Goal: Information Seeking & Learning: Check status

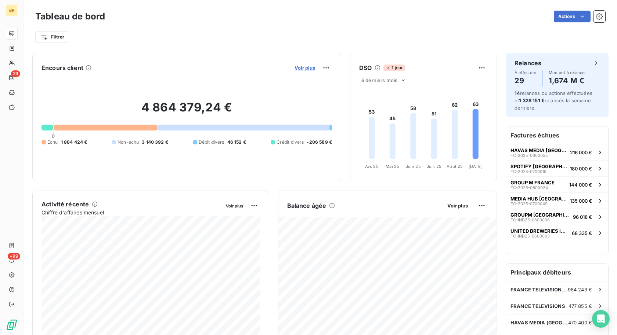
click at [308, 66] on span "Voir plus" at bounding box center [304, 68] width 21 height 6
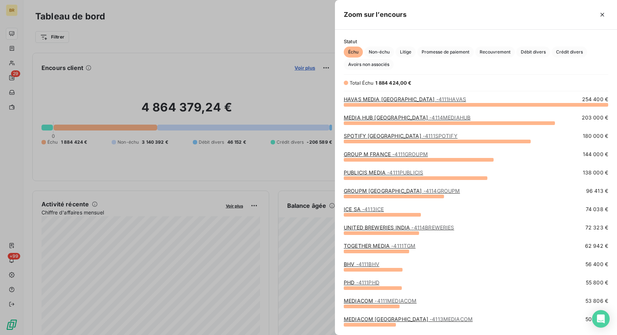
scroll to position [231, 282]
click at [379, 61] on span "Avoirs non associés" at bounding box center [369, 64] width 50 height 11
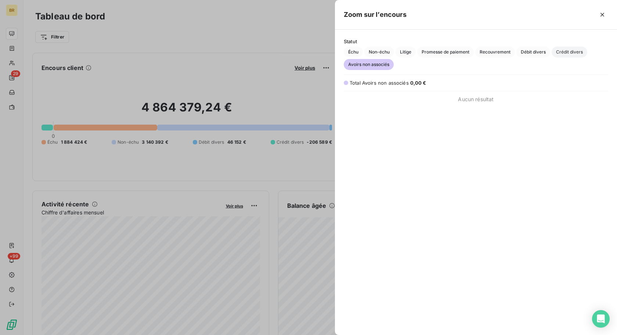
click at [571, 49] on span "Crédit divers" at bounding box center [569, 52] width 36 height 11
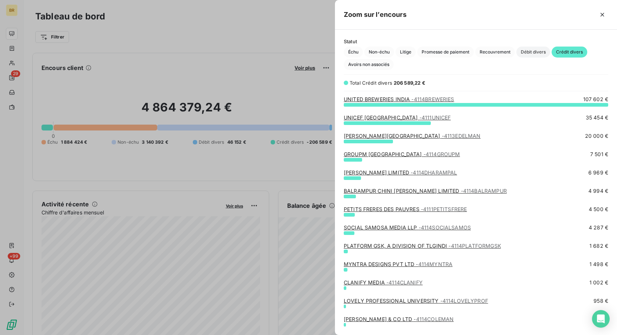
click at [540, 50] on span "Débit divers" at bounding box center [533, 52] width 34 height 11
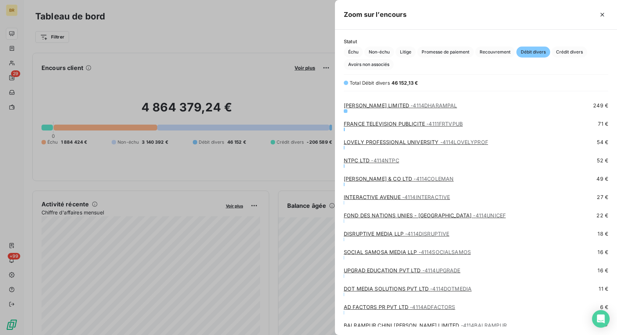
scroll to position [126, 0]
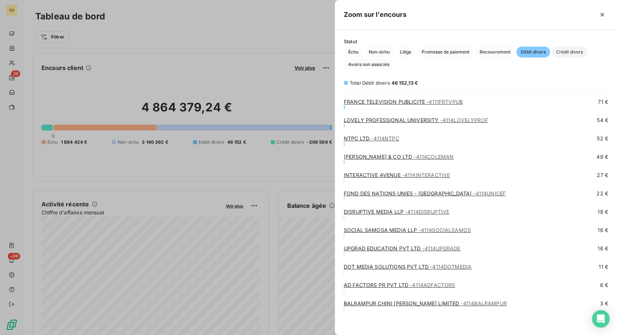
click at [561, 51] on span "Crédit divers" at bounding box center [569, 52] width 36 height 11
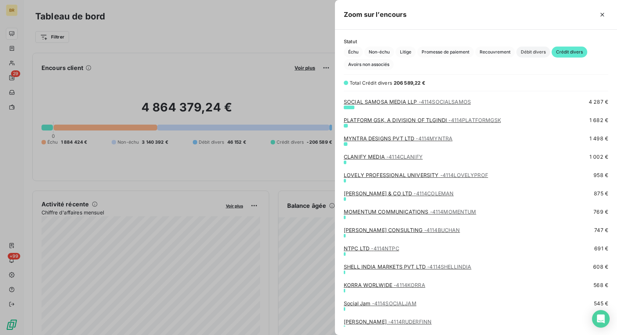
click at [530, 50] on span "Débit divers" at bounding box center [533, 52] width 34 height 11
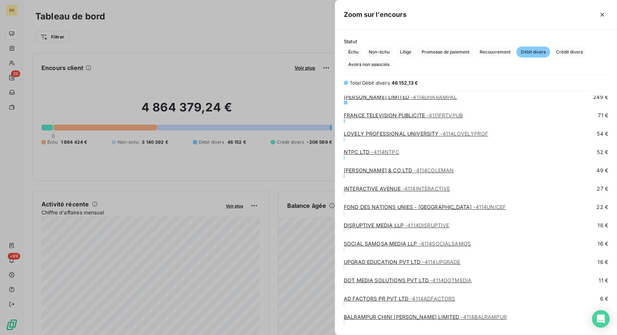
scroll to position [0, 0]
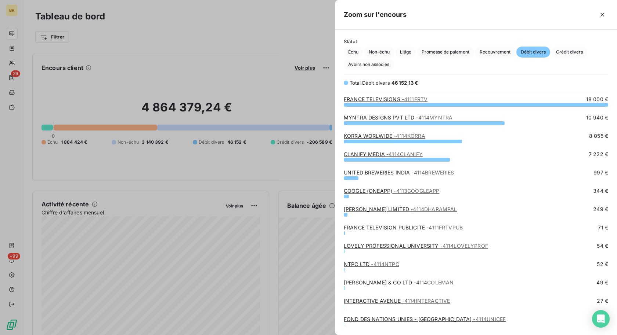
click at [386, 134] on link "KORRA WORLWIDE - 4114KORRA" at bounding box center [384, 136] width 81 height 6
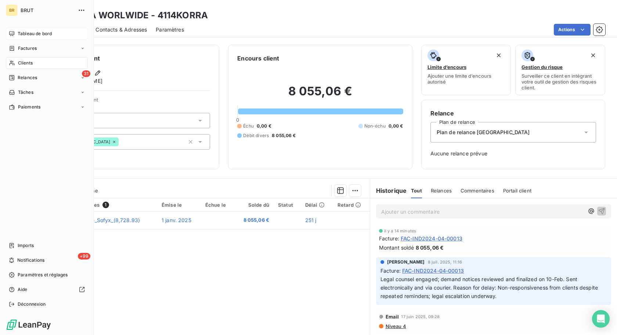
click at [22, 31] on span "Tableau de bord" at bounding box center [35, 33] width 34 height 7
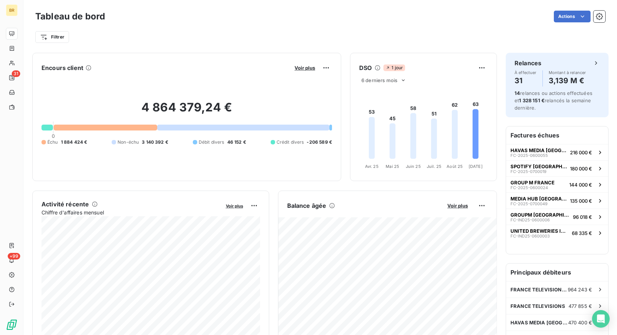
click at [301, 64] on div "Voir plus" at bounding box center [312, 68] width 40 height 12
click at [301, 68] on span "Voir plus" at bounding box center [304, 68] width 21 height 6
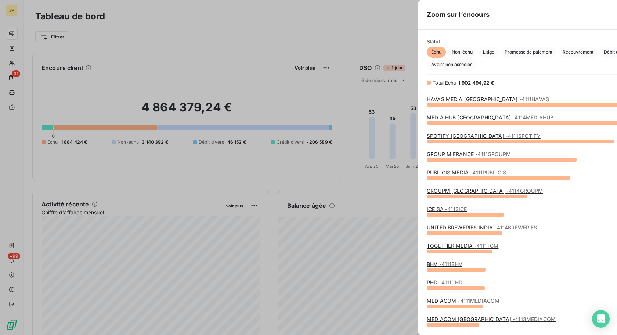
scroll to position [335, 282]
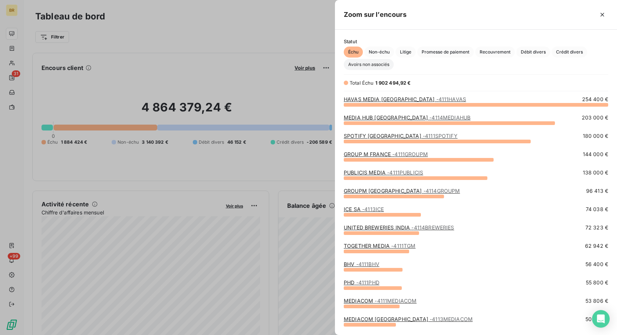
click at [372, 65] on span "Avoirs non associés" at bounding box center [369, 64] width 50 height 11
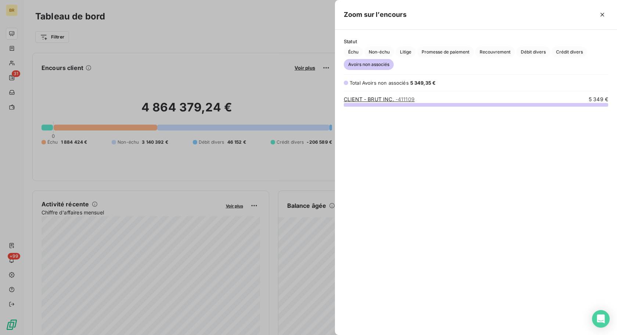
scroll to position [231, 282]
click at [374, 99] on link "CLIENT - BRUT INC. - 411109" at bounding box center [379, 99] width 71 height 6
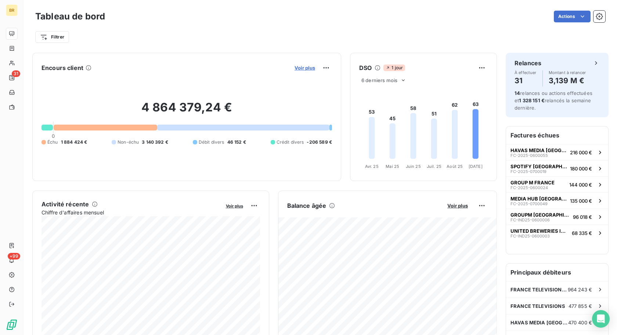
click at [306, 69] on span "Voir plus" at bounding box center [304, 68] width 21 height 6
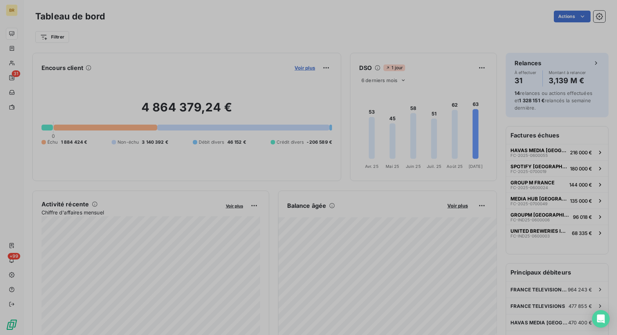
scroll to position [0, 0]
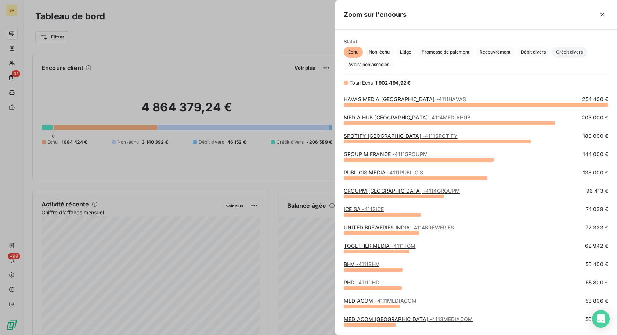
click at [569, 51] on span "Crédit divers" at bounding box center [569, 52] width 36 height 11
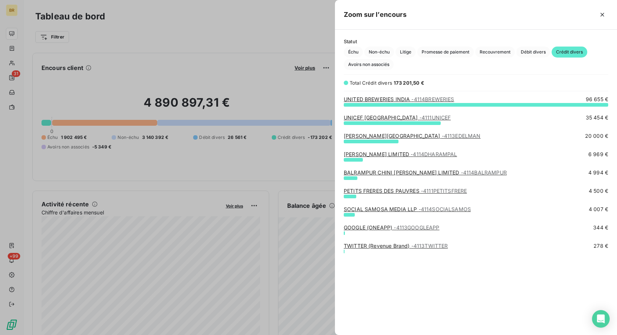
click at [265, 72] on div at bounding box center [308, 167] width 617 height 335
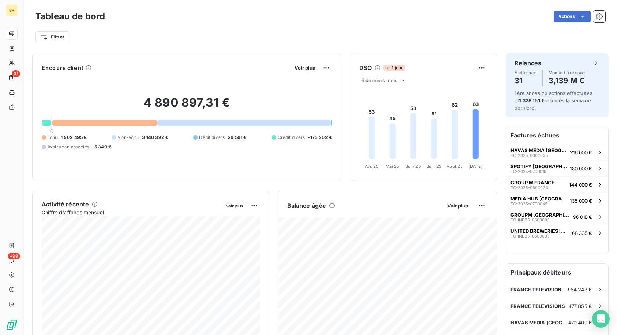
click at [301, 74] on div "4 890 897,31 € 0 Échu 1 902 495 € Non-échu 3 140 392 € Débit divers 26 561 € Cr…" at bounding box center [186, 123] width 290 height 98
click at [301, 69] on span "Voir plus" at bounding box center [304, 68] width 21 height 6
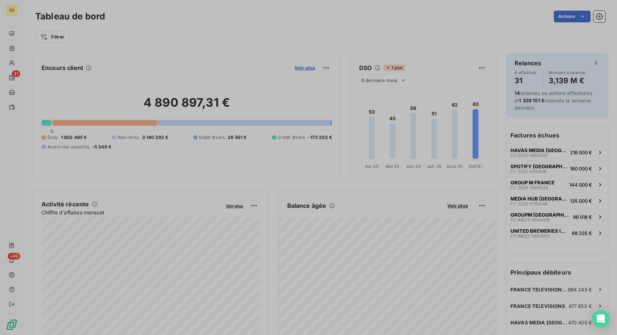
scroll to position [335, 282]
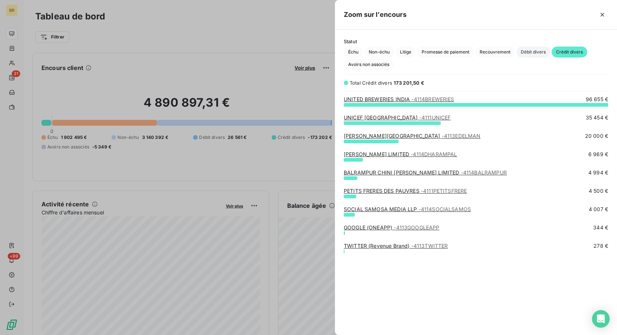
click at [534, 54] on span "Débit divers" at bounding box center [533, 52] width 34 height 11
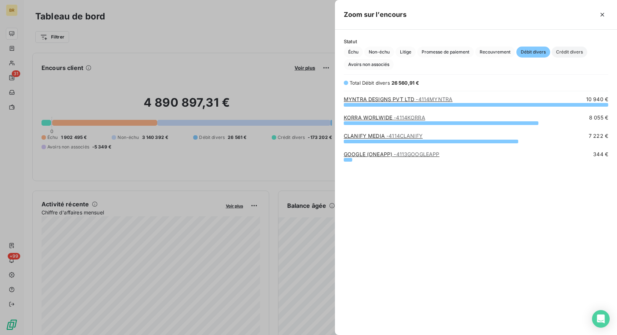
scroll to position [231, 282]
click at [573, 51] on span "Crédit divers" at bounding box center [569, 52] width 36 height 11
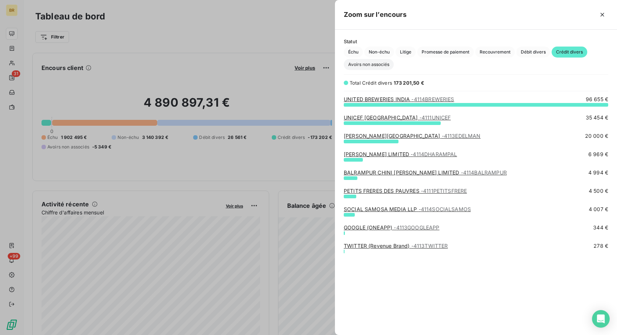
click at [376, 65] on span "Avoirs non associés" at bounding box center [369, 64] width 50 height 11
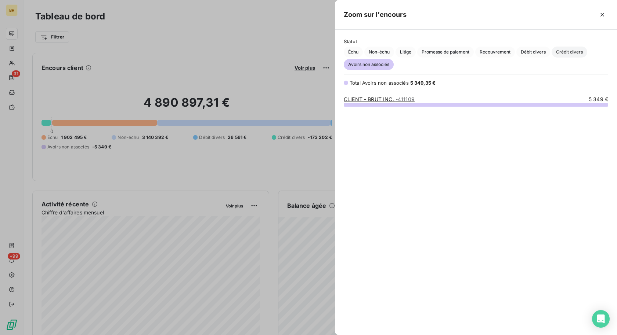
click at [564, 50] on span "Crédit divers" at bounding box center [569, 52] width 36 height 11
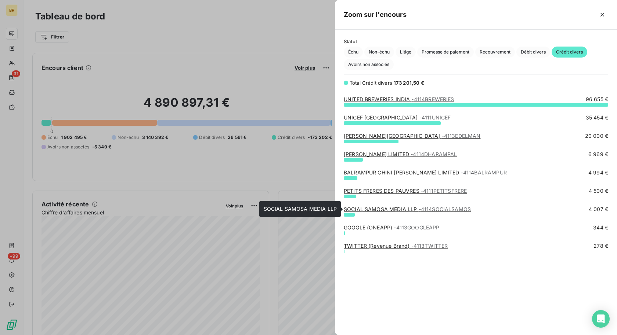
click at [371, 213] on div "SOCIAL SAMOSA MEDIA LLP - 4114SOCIALSAMOS" at bounding box center [407, 209] width 127 height 7
click at [135, 55] on div at bounding box center [308, 167] width 617 height 335
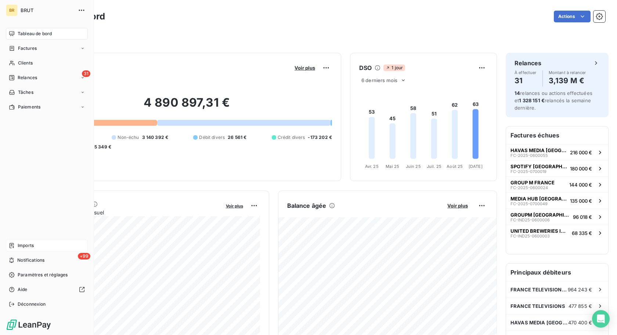
click at [18, 245] on span "Imports" at bounding box center [26, 246] width 16 height 7
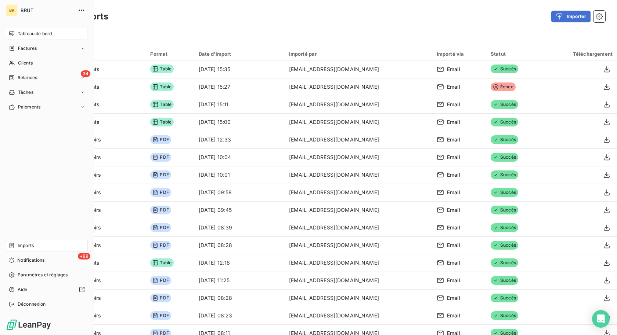
click at [28, 33] on span "Tableau de bord" at bounding box center [35, 33] width 34 height 7
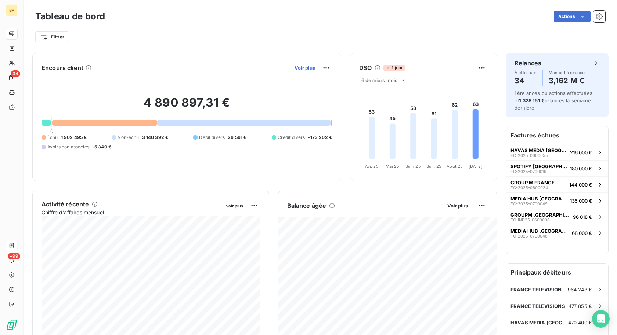
click at [304, 70] on span "Voir plus" at bounding box center [304, 68] width 21 height 6
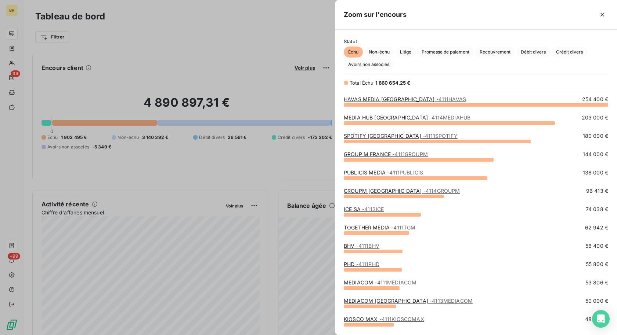
scroll to position [231, 282]
click at [369, 62] on span "Avoirs non associés" at bounding box center [369, 64] width 50 height 11
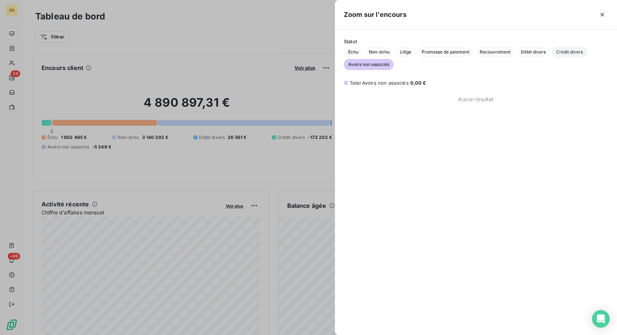
click at [574, 52] on span "Crédit divers" at bounding box center [569, 52] width 36 height 11
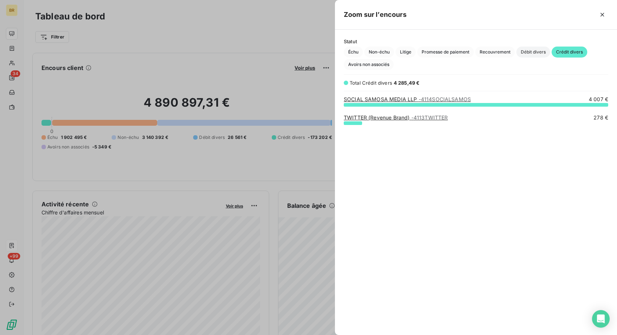
click at [533, 54] on span "Débit divers" at bounding box center [533, 52] width 34 height 11
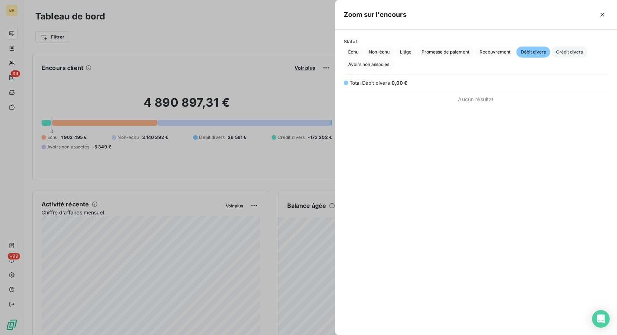
click at [577, 52] on span "Crédit divers" at bounding box center [569, 52] width 36 height 11
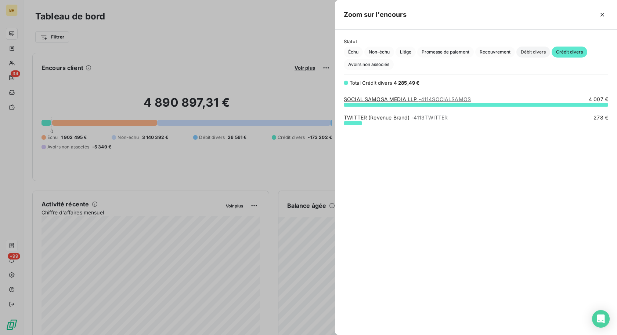
click at [525, 47] on span "Débit divers" at bounding box center [533, 52] width 34 height 11
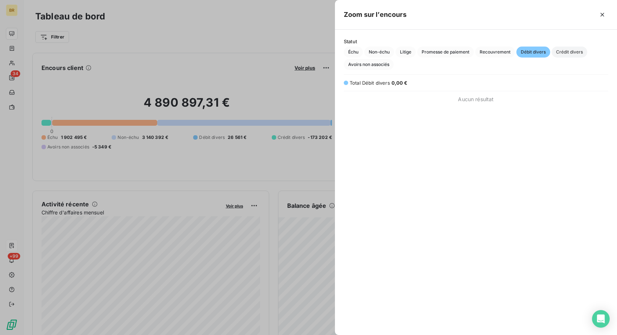
click at [566, 48] on span "Crédit divers" at bounding box center [569, 52] width 36 height 11
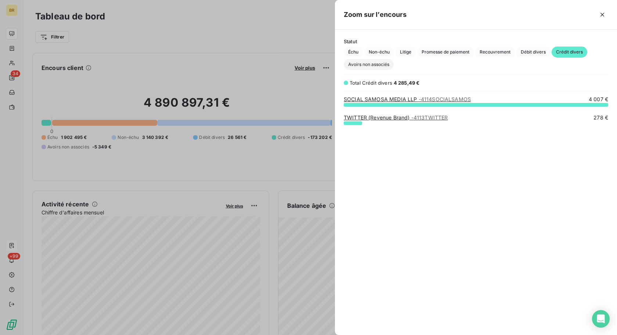
click at [374, 65] on span "Avoirs non associés" at bounding box center [369, 64] width 50 height 11
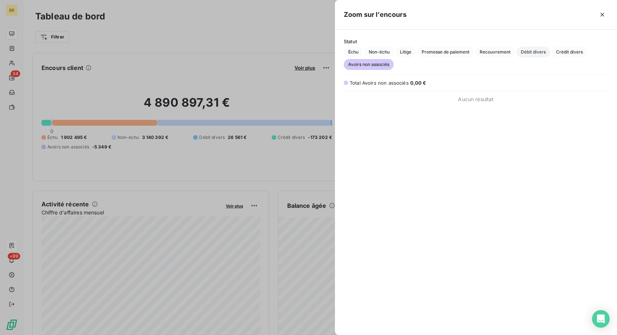
click at [535, 55] on span "Débit divers" at bounding box center [533, 52] width 34 height 11
click at [569, 54] on span "Crédit divers" at bounding box center [569, 52] width 36 height 11
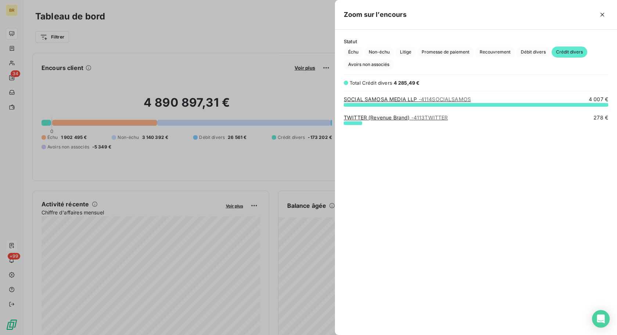
click at [188, 86] on div at bounding box center [308, 167] width 617 height 335
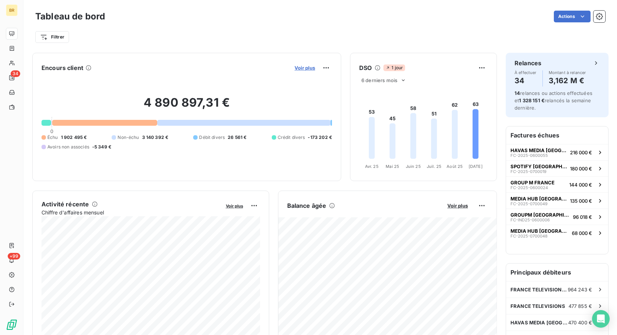
click at [303, 66] on span "Voir plus" at bounding box center [304, 68] width 21 height 6
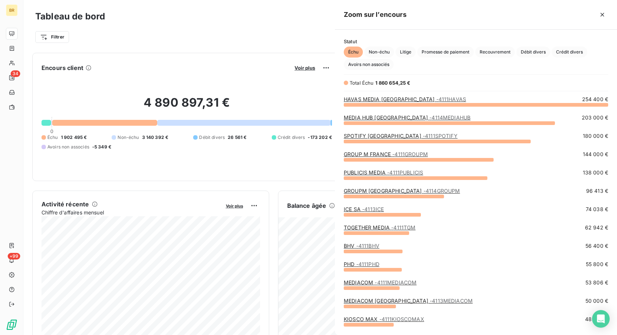
scroll to position [231, 282]
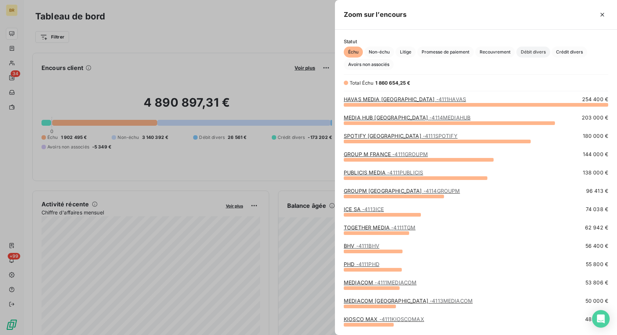
click at [532, 50] on span "Débit divers" at bounding box center [533, 52] width 34 height 11
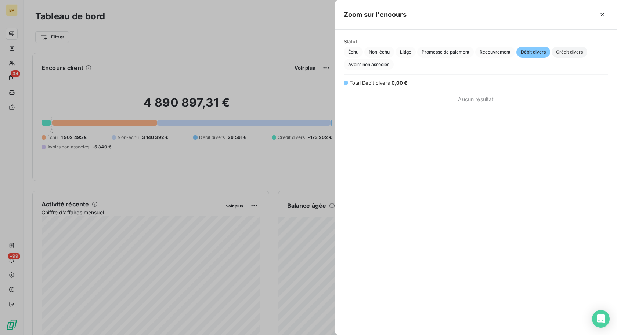
click at [567, 50] on span "Crédit divers" at bounding box center [569, 52] width 36 height 11
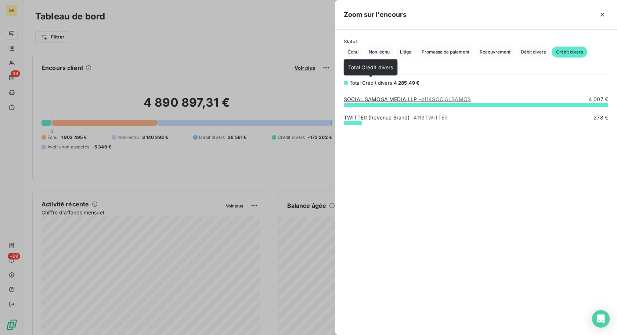
click at [370, 70] on div "Total Crédit divers Total Crédit divers" at bounding box center [371, 67] width 54 height 16
click at [367, 64] on span "Avoirs non associés" at bounding box center [369, 64] width 50 height 11
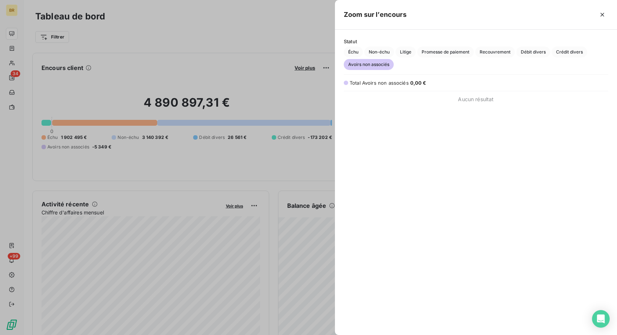
click at [235, 67] on div at bounding box center [308, 167] width 617 height 335
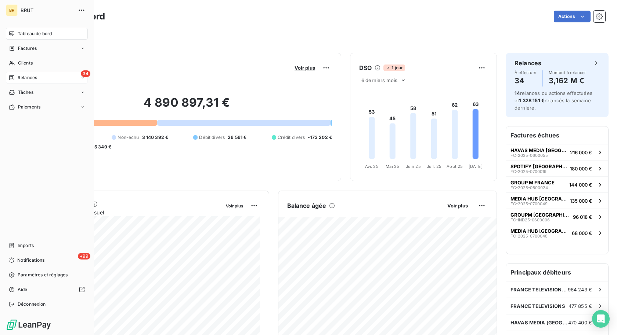
click at [25, 81] on div "34 Relances" at bounding box center [47, 78] width 82 height 12
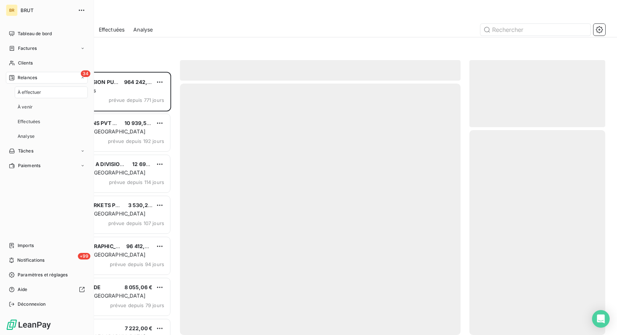
scroll to position [264, 136]
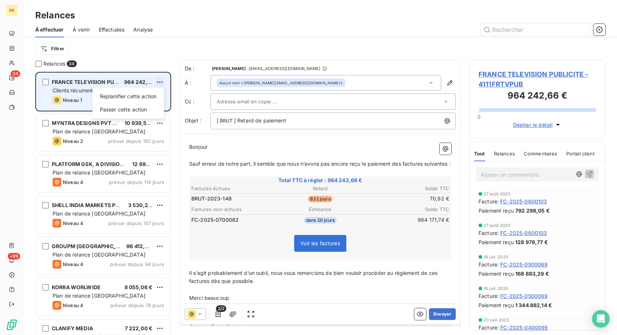
click at [161, 81] on html "BR 34 +99 Relances À effectuer À venir Effectuées Analyse Filtrer Relances 34 F…" at bounding box center [308, 167] width 617 height 335
click at [147, 93] on div "Replanifier cette action" at bounding box center [128, 97] width 66 height 12
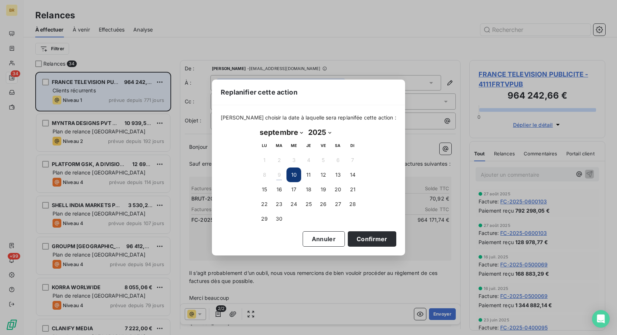
click at [295, 128] on select "janvier février mars avril mai juin juillet août septembre octobre novembre déc…" at bounding box center [281, 133] width 48 height 12
select select "9"
click at [257, 127] on select "janvier février mars avril mai juin juillet août septembre octobre novembre déc…" at bounding box center [281, 133] width 48 height 12
click at [324, 218] on button "31" at bounding box center [323, 219] width 15 height 15
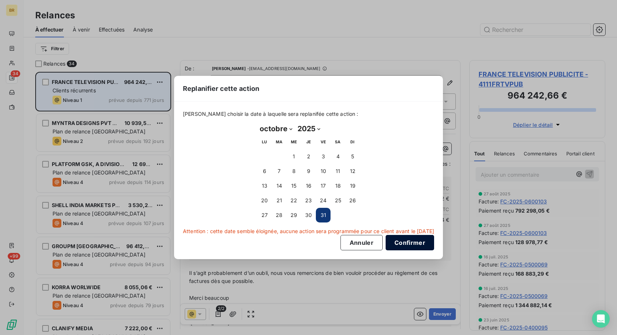
click at [416, 240] on button "Confirmer" at bounding box center [409, 242] width 48 height 15
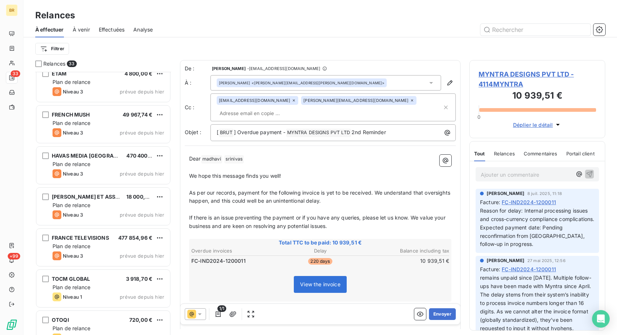
scroll to position [1087, 0]
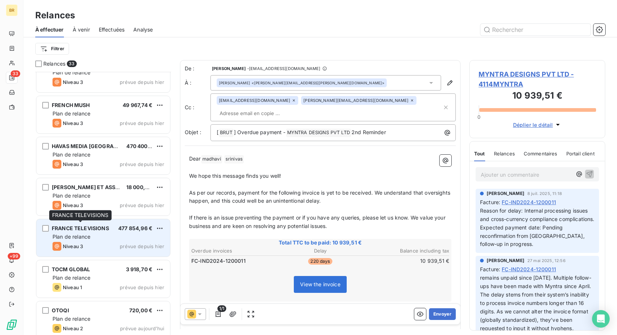
click at [104, 227] on span "FRANCE TELEVISIONS" at bounding box center [80, 228] width 57 height 6
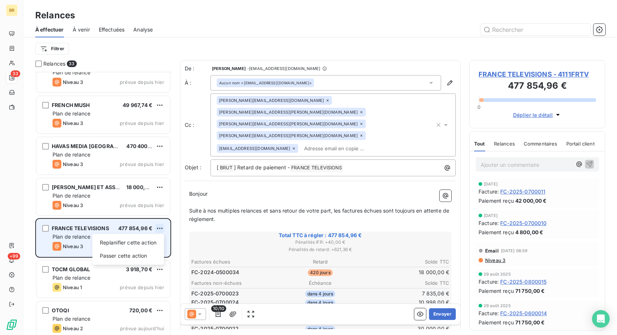
click at [156, 228] on html "BR 33 +99 Relances À effectuer À venir Effectuées Analyse Filtrer Relances 33 C…" at bounding box center [308, 167] width 617 height 335
click at [133, 240] on div "Replanifier cette action" at bounding box center [128, 243] width 66 height 12
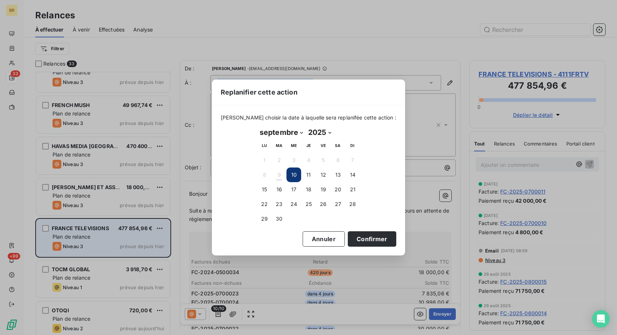
click at [278, 134] on select "janvier février mars avril mai juin juillet août septembre octobre novembre déc…" at bounding box center [281, 133] width 48 height 12
select select "9"
click at [257, 127] on select "janvier février mars avril mai juin juillet août septembre octobre novembre déc…" at bounding box center [281, 133] width 48 height 12
click at [265, 203] on button "20" at bounding box center [264, 204] width 15 height 15
click at [361, 240] on button "Confirmer" at bounding box center [372, 239] width 48 height 15
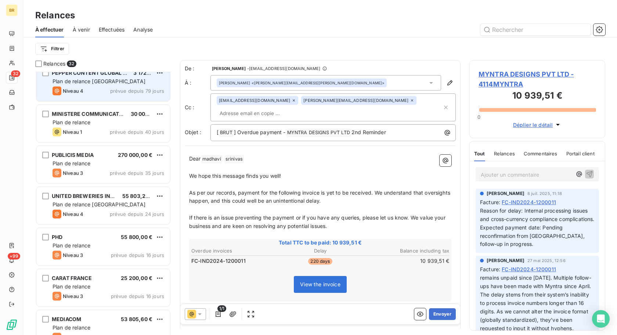
scroll to position [261, 0]
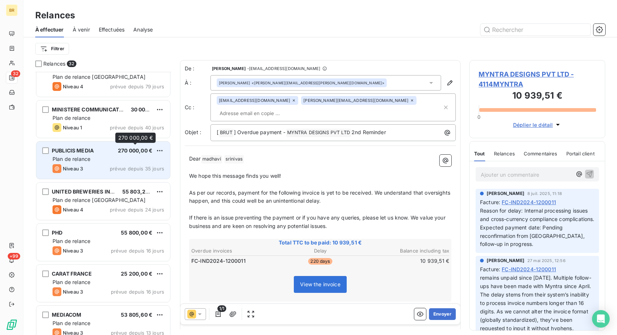
click at [118, 153] on span "270 000,00 €" at bounding box center [135, 151] width 35 height 6
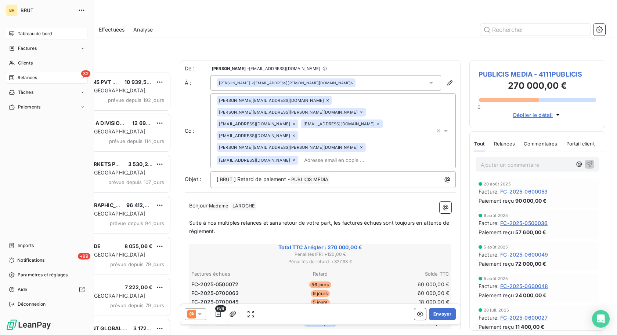
click at [15, 30] on div "Tableau de bord" at bounding box center [47, 34] width 82 height 12
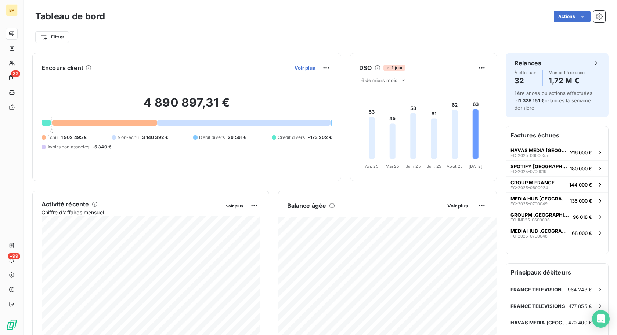
click at [302, 66] on span "Voir plus" at bounding box center [304, 68] width 21 height 6
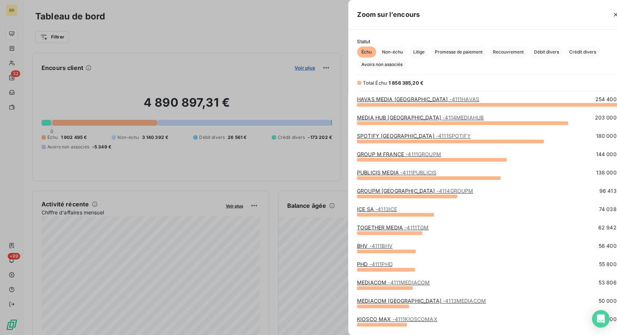
scroll to position [335, 282]
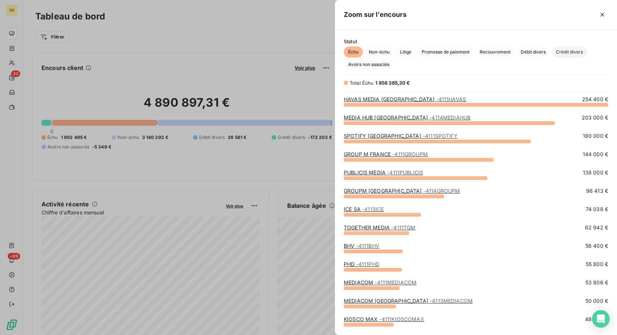
click at [564, 48] on span "Crédit divers" at bounding box center [569, 52] width 36 height 11
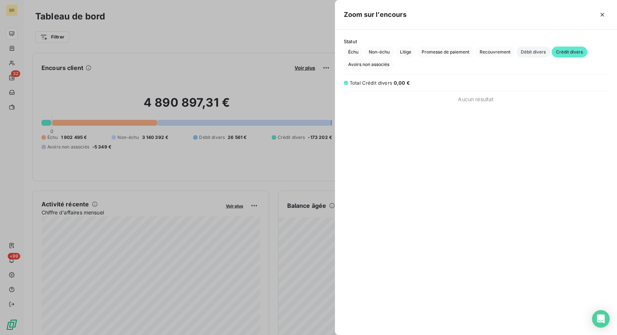
click at [527, 47] on span "Débit divers" at bounding box center [533, 52] width 34 height 11
click at [378, 65] on span "Avoirs non associés" at bounding box center [369, 64] width 50 height 11
click at [499, 52] on span "Recouvrement" at bounding box center [495, 52] width 40 height 11
click at [524, 48] on span "Débit divers" at bounding box center [533, 52] width 34 height 11
click at [431, 50] on span "Promesse de paiement" at bounding box center [445, 52] width 57 height 11
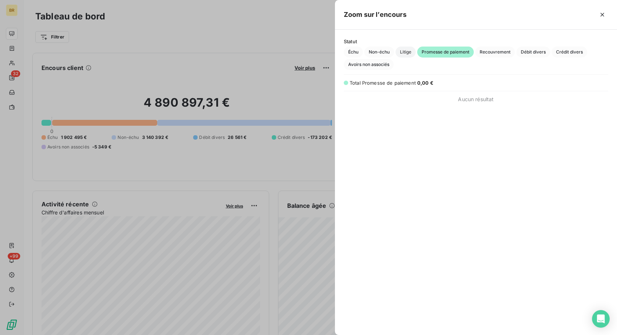
click at [402, 50] on span "Litige" at bounding box center [405, 52] width 20 height 11
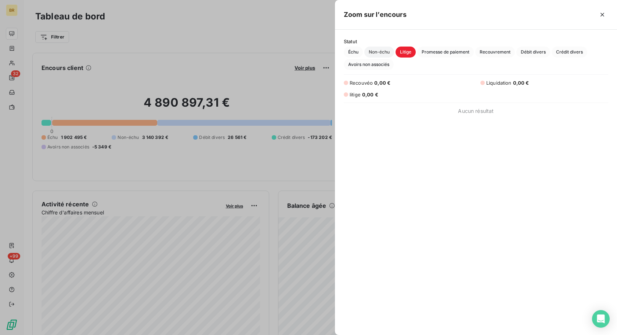
click at [380, 51] on span "Non-échu" at bounding box center [379, 52] width 30 height 11
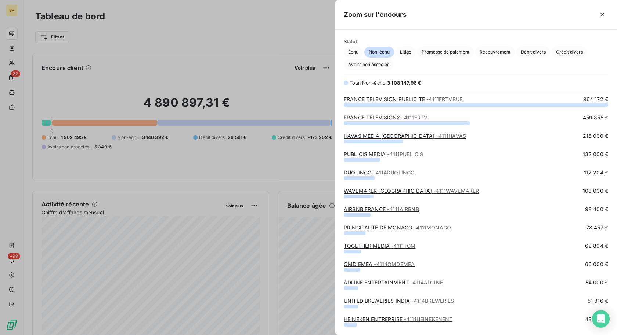
scroll to position [231, 282]
click at [355, 48] on span "Échu" at bounding box center [353, 52] width 19 height 11
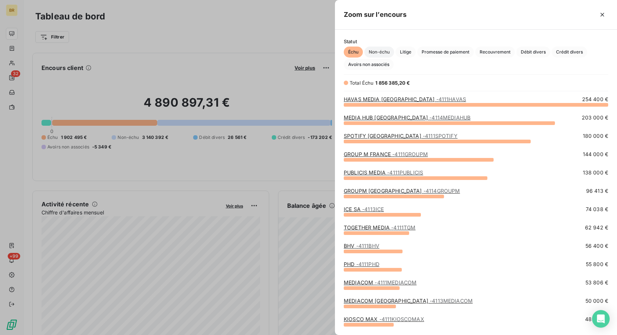
click at [389, 52] on span "Non-échu" at bounding box center [379, 52] width 30 height 11
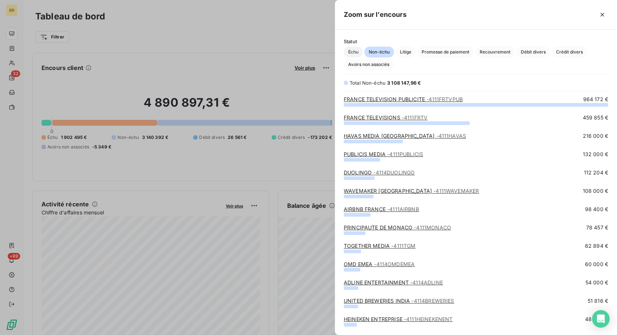
click at [355, 52] on span "Échu" at bounding box center [353, 52] width 19 height 11
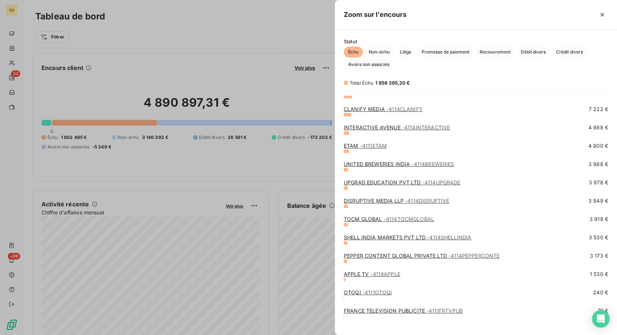
scroll to position [598, 0]
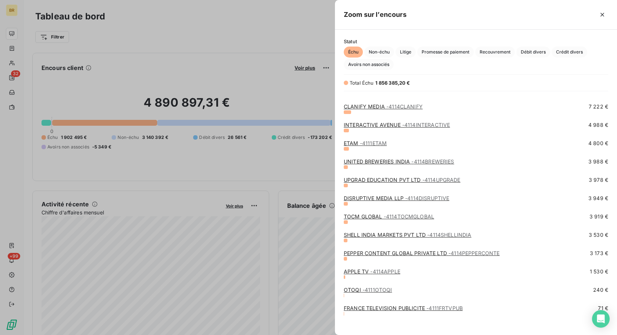
click at [237, 34] on div at bounding box center [308, 167] width 617 height 335
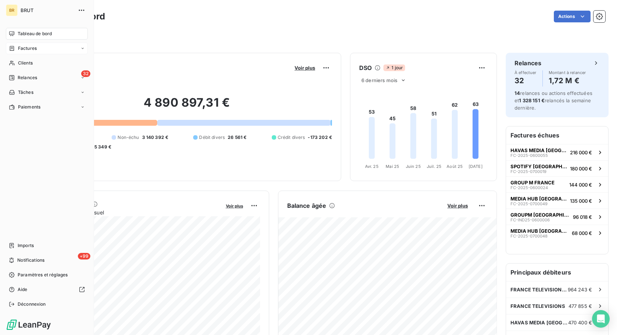
click at [16, 48] on div "Factures" at bounding box center [23, 48] width 28 height 7
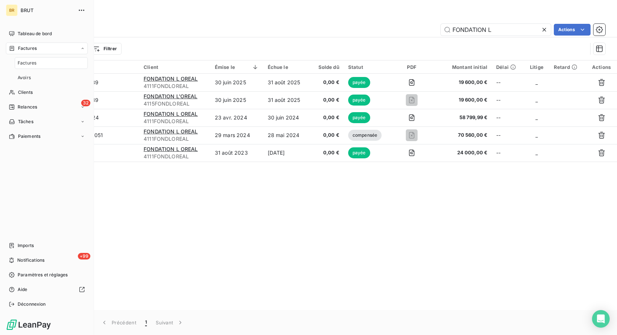
click at [22, 65] on span "Factures" at bounding box center [27, 63] width 19 height 7
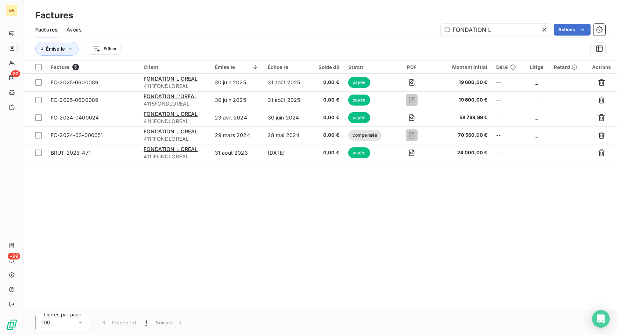
click at [150, 16] on div "Factures" at bounding box center [319, 15] width 593 height 13
click at [101, 46] on html "BR 32 +99 Factures Factures Avoirs FONDATION L Actions Émise le Filtrer Facture…" at bounding box center [308, 167] width 617 height 335
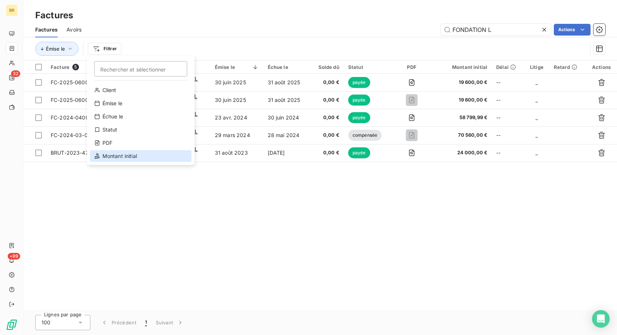
click at [115, 155] on div "Montant initial" at bounding box center [141, 156] width 102 height 12
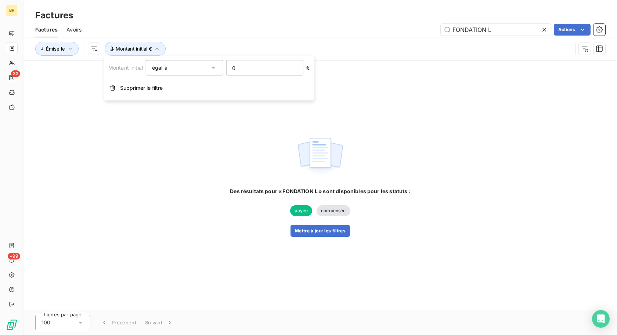
click at [236, 71] on input "0" at bounding box center [264, 68] width 76 height 15
type input "40000"
click at [56, 54] on button "Émise le" at bounding box center [56, 49] width 43 height 14
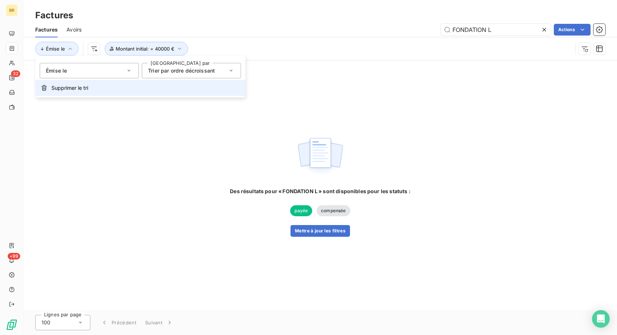
click at [73, 93] on button "Supprimer le tri" at bounding box center [140, 88] width 210 height 16
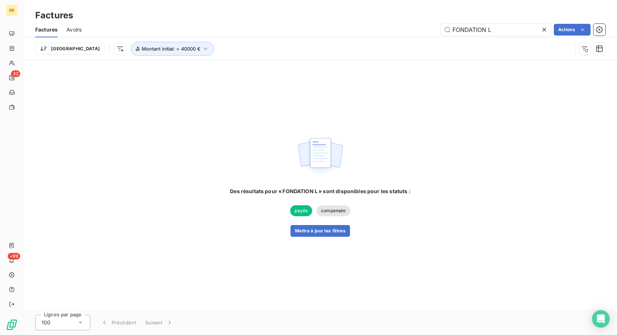
click at [545, 28] on icon at bounding box center [544, 30] width 4 height 4
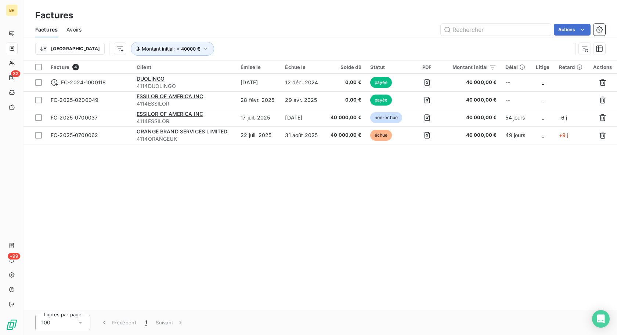
click at [219, 166] on div "Facture 4 Client Émise le Échue le Solde dû Statut PDF Montant initial Délai Li…" at bounding box center [319, 186] width 593 height 250
click at [170, 47] on button "Montant initial : = 40000 €" at bounding box center [172, 49] width 83 height 14
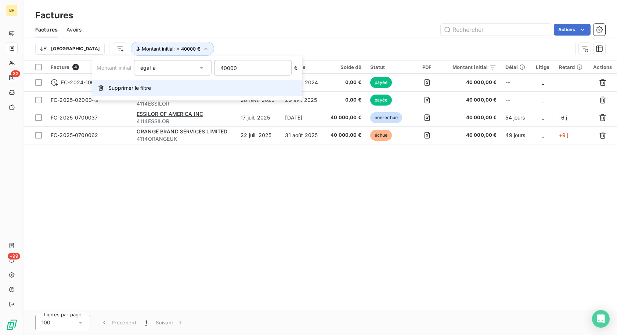
click at [141, 83] on button "Supprimer le filtre" at bounding box center [197, 88] width 210 height 16
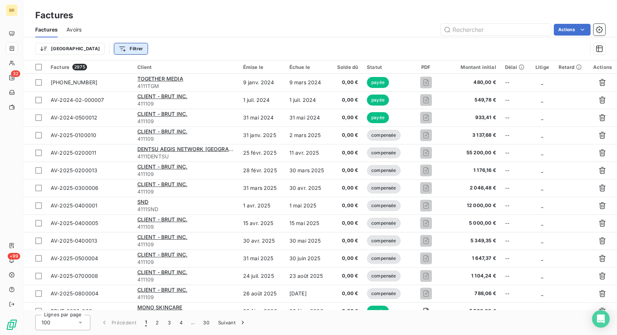
click at [104, 48] on html "BR 32 +99 Factures Factures Avoirs Actions Trier Filtrer Facture 2975 Client Ém…" at bounding box center [308, 167] width 617 height 335
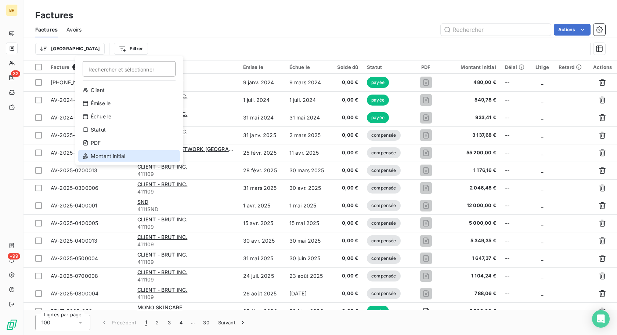
click at [125, 155] on div "Montant initial" at bounding box center [129, 156] width 102 height 12
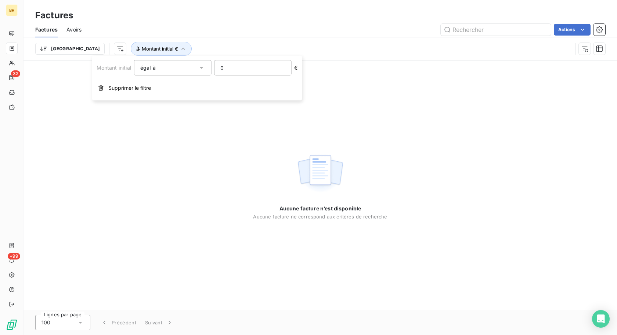
click at [247, 69] on input "0" at bounding box center [252, 68] width 76 height 15
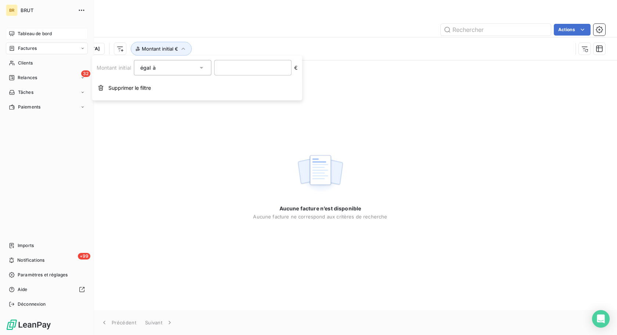
click at [14, 35] on icon at bounding box center [11, 33] width 5 height 5
